Goal: Transaction & Acquisition: Purchase product/service

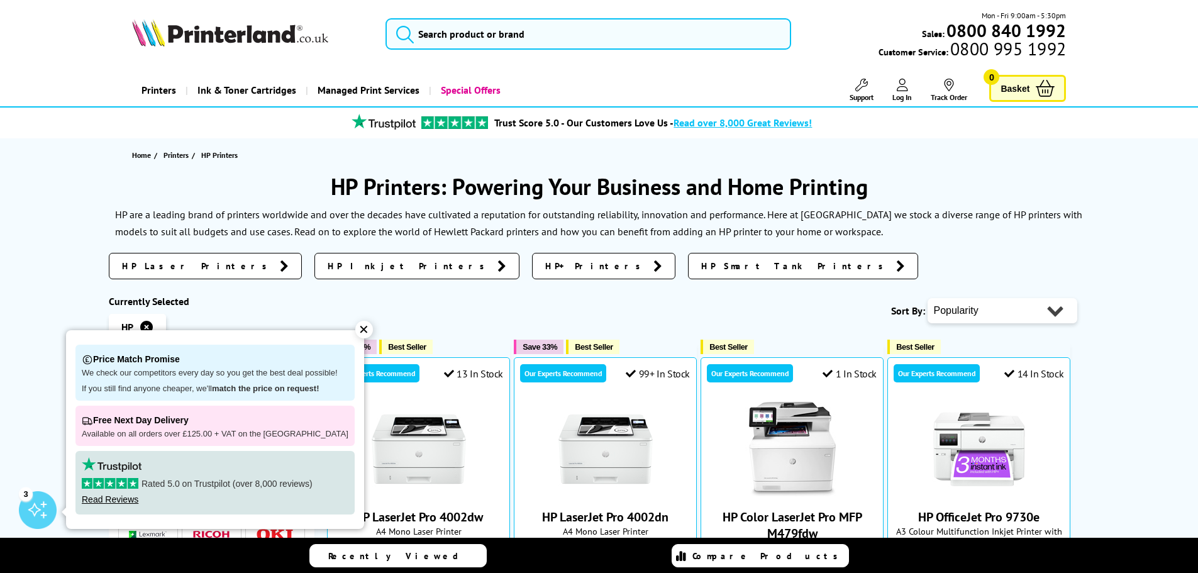
click at [355, 328] on div "✕" at bounding box center [364, 330] width 18 height 18
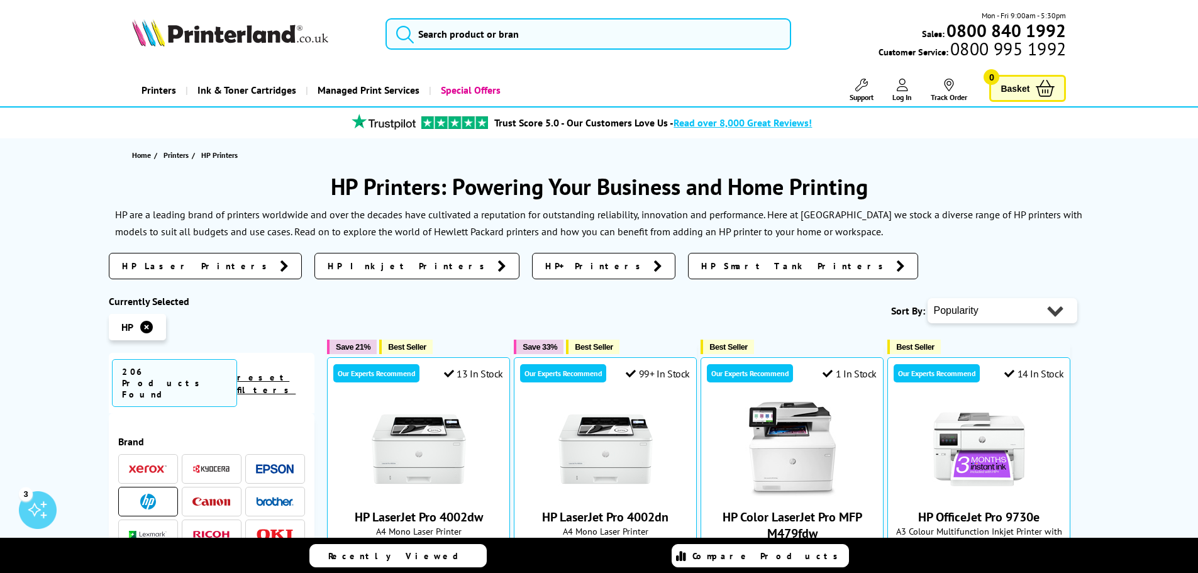
click at [961, 313] on select "Popularity Rating Price - Low to High Price - High to Low Running Costs - Low t…" at bounding box center [1002, 310] width 150 height 25
select select "Price Ascending"
click at [927, 298] on select "Popularity Rating Price - Low to High Price - High to Low Running Costs - Low t…" at bounding box center [1002, 310] width 150 height 25
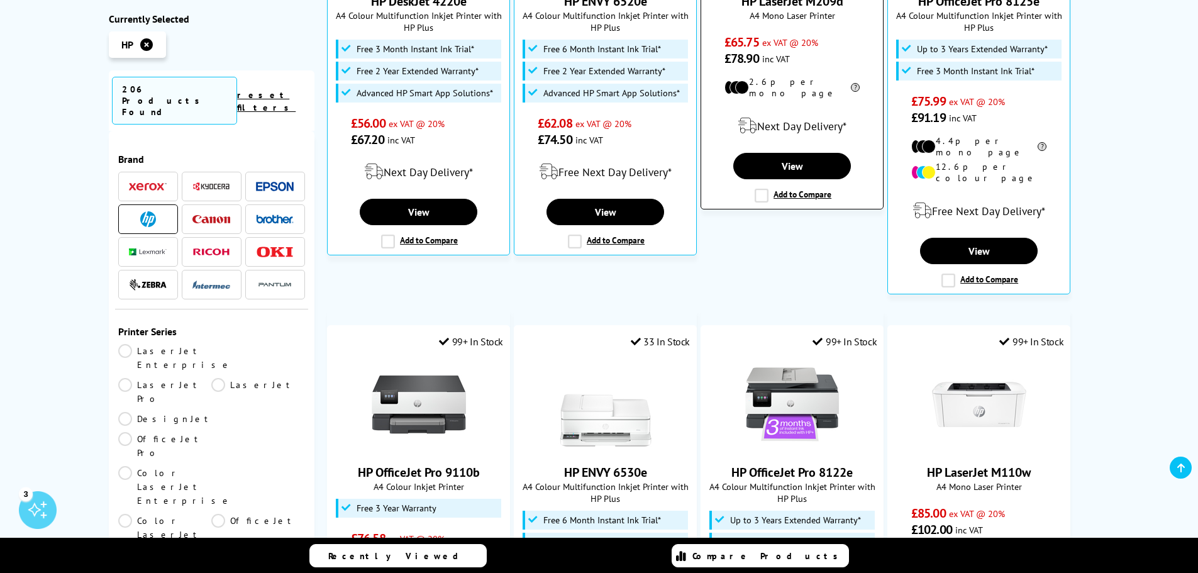
scroll to position [503, 0]
